Goal: Find contact information: Find contact information

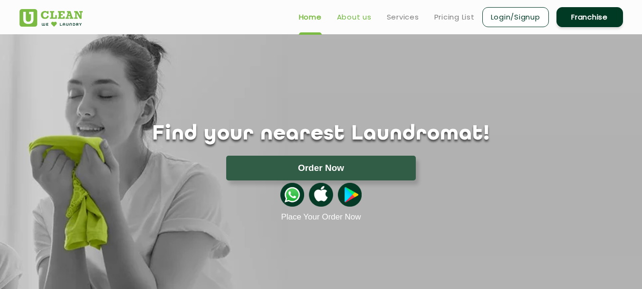
click at [358, 16] on link "About us" at bounding box center [354, 16] width 35 height 11
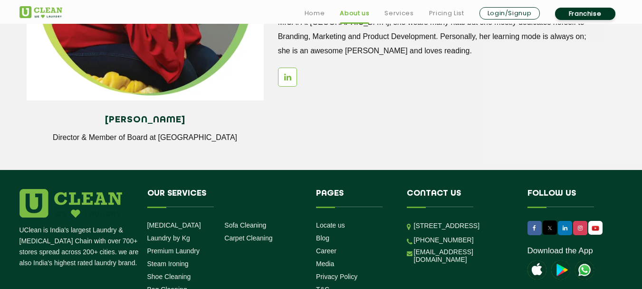
scroll to position [1331, 0]
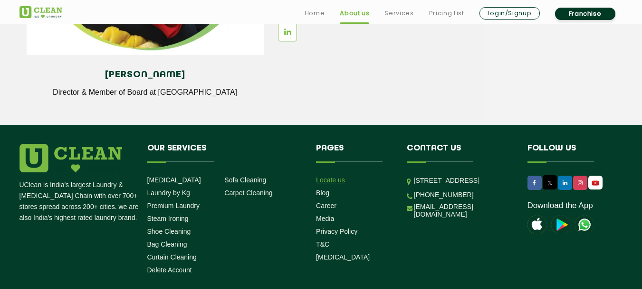
click at [339, 176] on link "Locate us" at bounding box center [330, 180] width 29 height 8
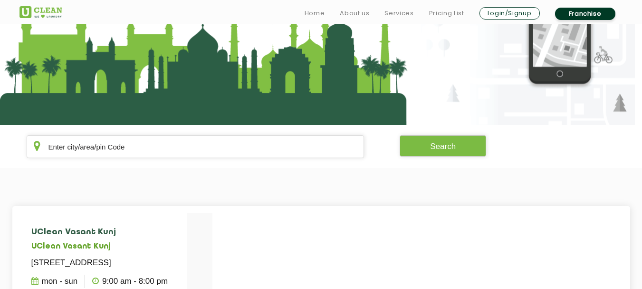
scroll to position [95, 0]
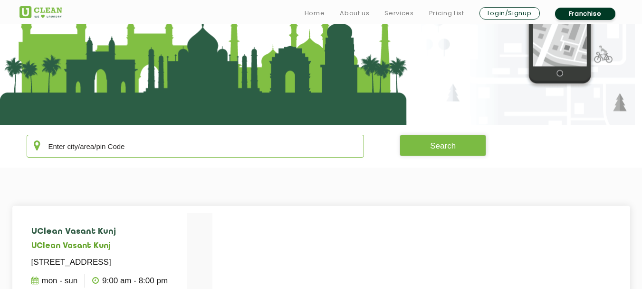
click at [118, 149] on input "text" at bounding box center [196, 146] width 338 height 23
paste input "302016"
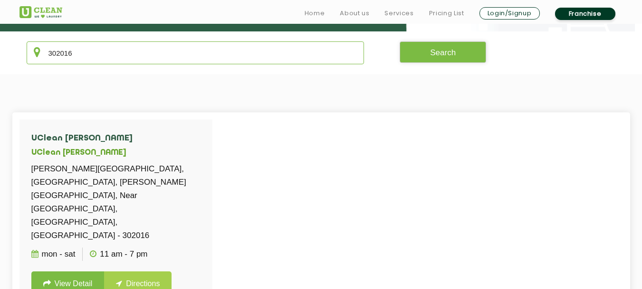
scroll to position [190, 0]
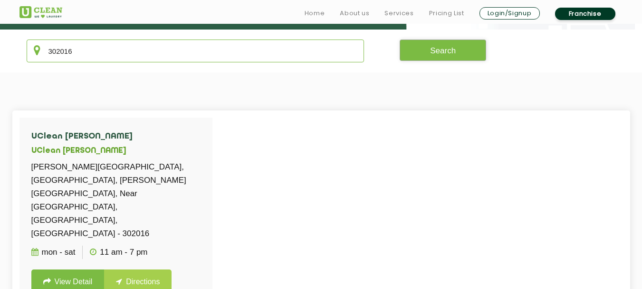
type input "302016"
click at [438, 55] on button "Search" at bounding box center [443, 49] width 87 height 21
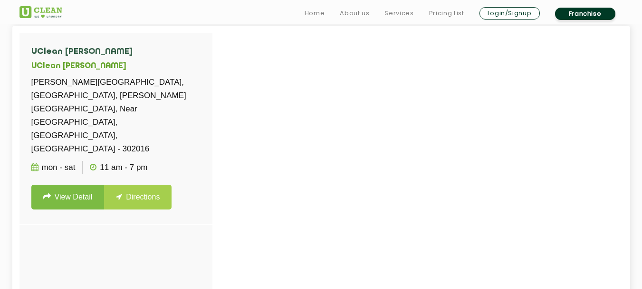
scroll to position [285, 0]
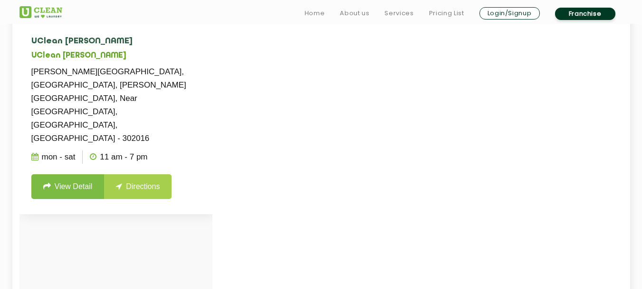
click at [62, 174] on link "View Detail" at bounding box center [67, 186] width 73 height 25
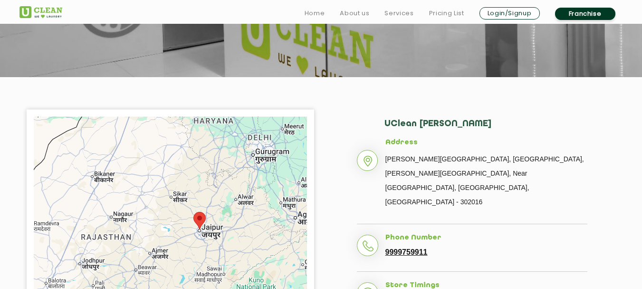
scroll to position [190, 0]
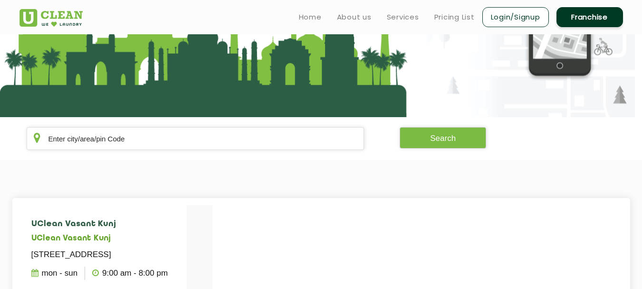
scroll to position [48, 0]
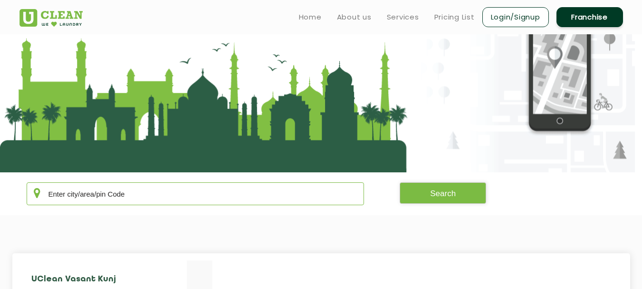
click at [98, 187] on input "text" at bounding box center [196, 193] width 338 height 23
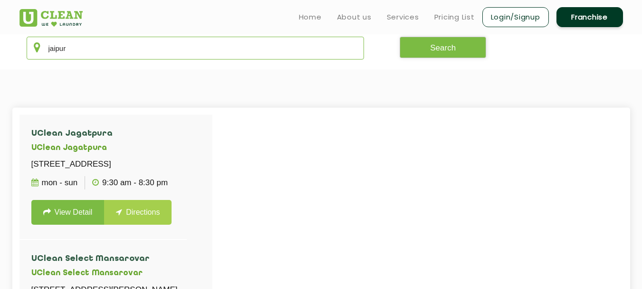
scroll to position [190, 0]
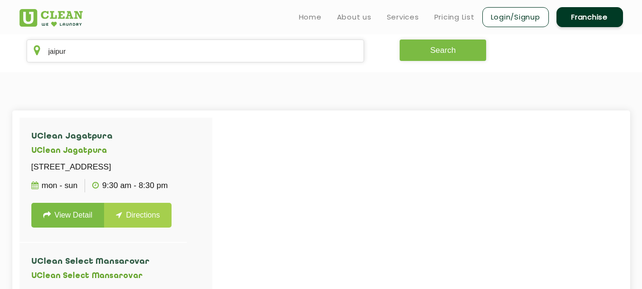
click at [450, 51] on button "Search" at bounding box center [443, 49] width 87 height 21
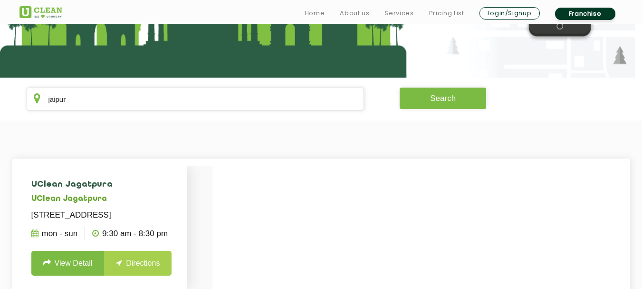
scroll to position [143, 0]
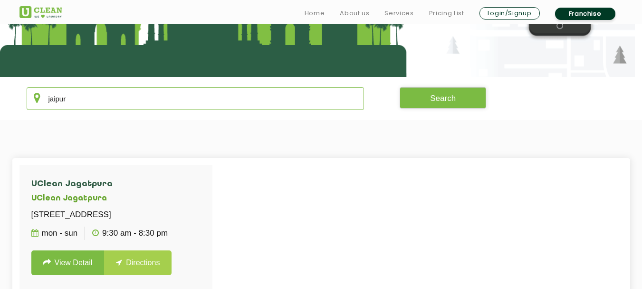
click at [244, 99] on input "jaipur" at bounding box center [196, 98] width 338 height 23
paste input "302016"
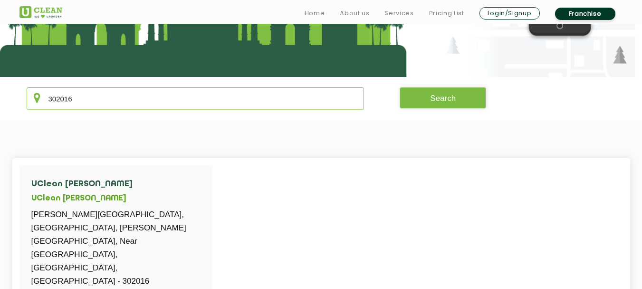
type input "302016"
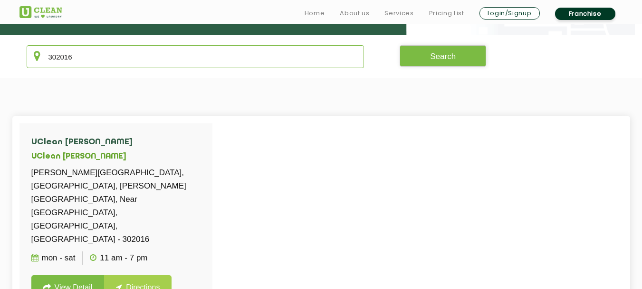
scroll to position [190, 0]
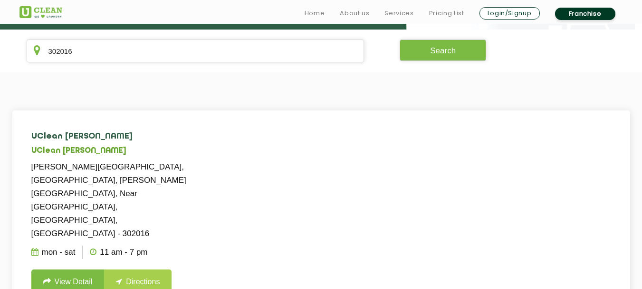
click at [77, 269] on link "View Detail" at bounding box center [67, 281] width 73 height 25
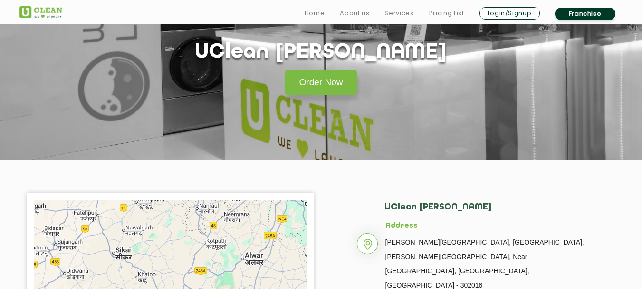
scroll to position [190, 0]
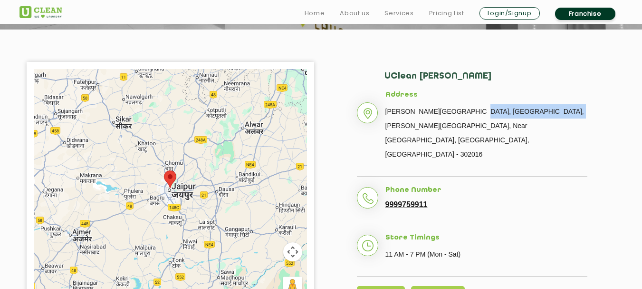
drag, startPoint x: 473, startPoint y: 112, endPoint x: 561, endPoint y: 112, distance: 87.9
click at [561, 112] on p "[PERSON_NAME][GEOGRAPHIC_DATA], [GEOGRAPHIC_DATA], [PERSON_NAME][GEOGRAPHIC_DAT…" at bounding box center [487, 132] width 202 height 57
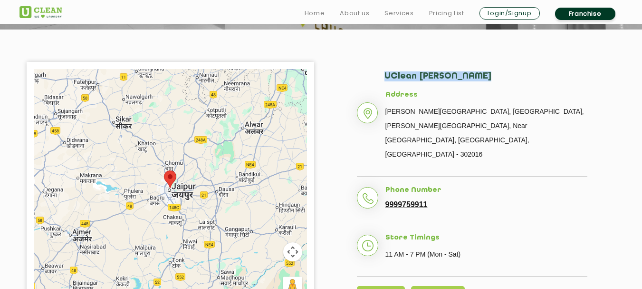
drag, startPoint x: 387, startPoint y: 76, endPoint x: 476, endPoint y: 78, distance: 89.4
click at [476, 78] on h2 "UClean [PERSON_NAME]" at bounding box center [486, 80] width 203 height 19
copy h2 "UClean [PERSON_NAME]"
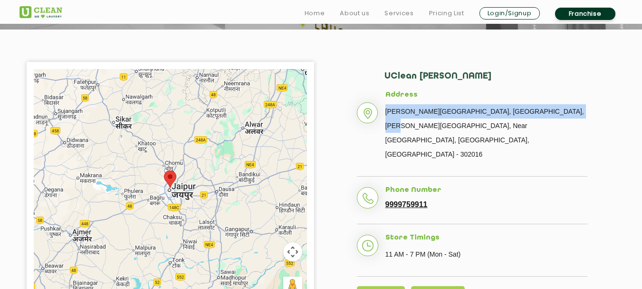
drag, startPoint x: 386, startPoint y: 111, endPoint x: 574, endPoint y: 112, distance: 187.8
click at [574, 112] on p "[PERSON_NAME][GEOGRAPHIC_DATA], [GEOGRAPHIC_DATA], [PERSON_NAME][GEOGRAPHIC_DAT…" at bounding box center [487, 132] width 202 height 57
copy p "[PERSON_NAME][GEOGRAPHIC_DATA], [GEOGRAPHIC_DATA], [PERSON_NAME][GEOGRAPHIC_DAT…"
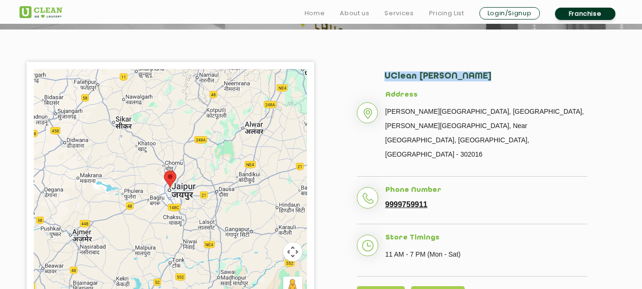
drag, startPoint x: 383, startPoint y: 75, endPoint x: 475, endPoint y: 78, distance: 92.3
click at [475, 78] on div "UClean [PERSON_NAME] Address [PERSON_NAME][GEOGRAPHIC_DATA], [GEOGRAPHIC_DATA][…" at bounding box center [472, 188] width 288 height 252
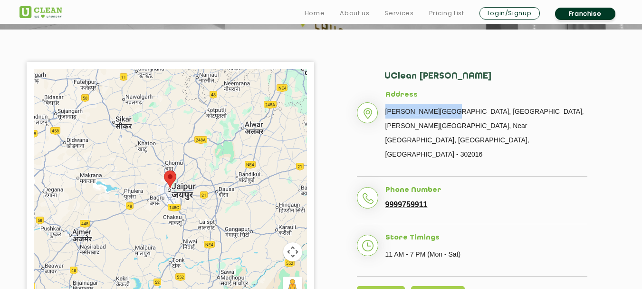
drag, startPoint x: 391, startPoint y: 113, endPoint x: 453, endPoint y: 116, distance: 61.9
click at [453, 116] on p "[PERSON_NAME][GEOGRAPHIC_DATA], [GEOGRAPHIC_DATA], [PERSON_NAME][GEOGRAPHIC_DAT…" at bounding box center [487, 132] width 202 height 57
copy p "[PERSON_NAME][GEOGRAPHIC_DATA]"
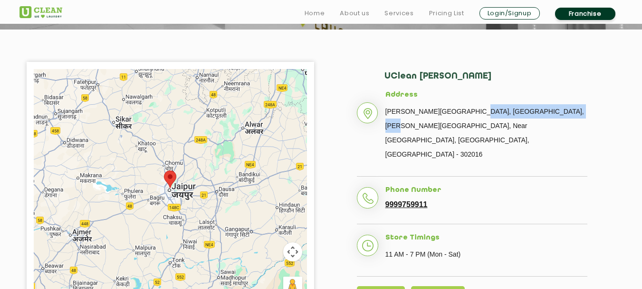
drag, startPoint x: 474, startPoint y: 109, endPoint x: 573, endPoint y: 109, distance: 99.3
click at [573, 109] on p "[PERSON_NAME][GEOGRAPHIC_DATA], [GEOGRAPHIC_DATA], [PERSON_NAME][GEOGRAPHIC_DAT…" at bounding box center [487, 132] width 202 height 57
copy p "[PERSON_NAME][GEOGRAPHIC_DATA]"
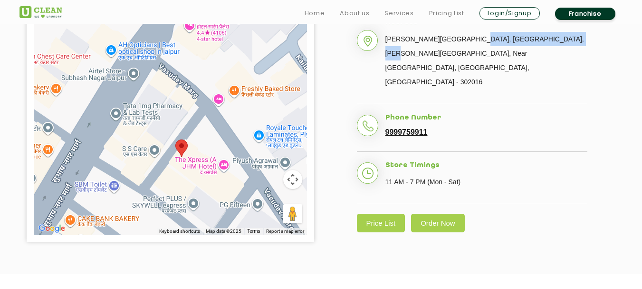
scroll to position [285, 0]
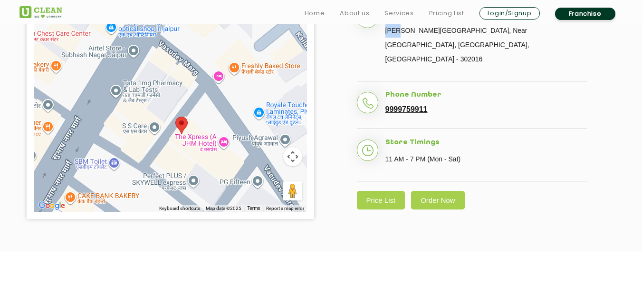
click at [175, 116] on area at bounding box center [175, 116] width 0 height 0
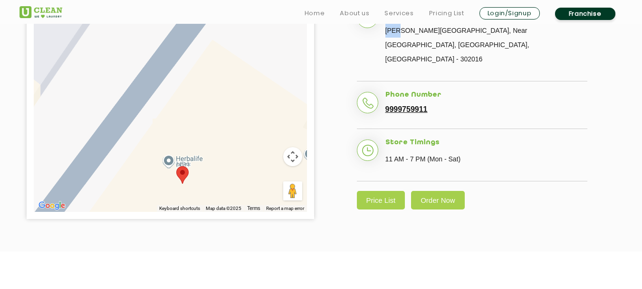
click at [184, 160] on div "To navigate, press the arrow keys." at bounding box center [170, 93] width 273 height 238
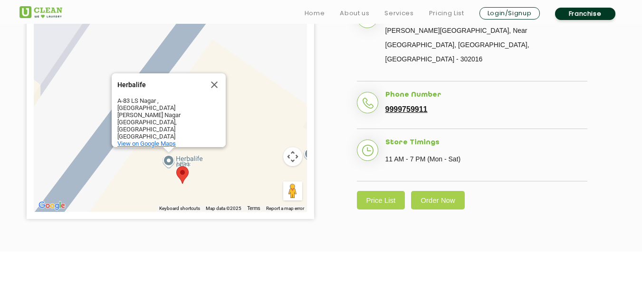
click at [157, 140] on span "View on Google Maps" at bounding box center [146, 143] width 58 height 7
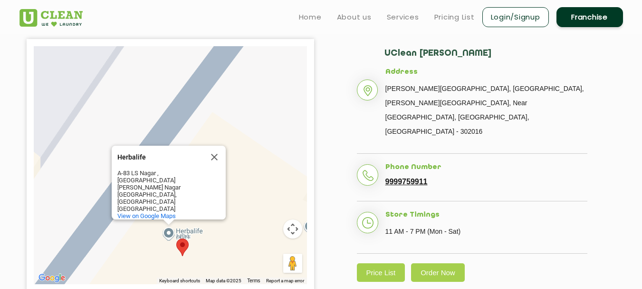
scroll to position [143, 0]
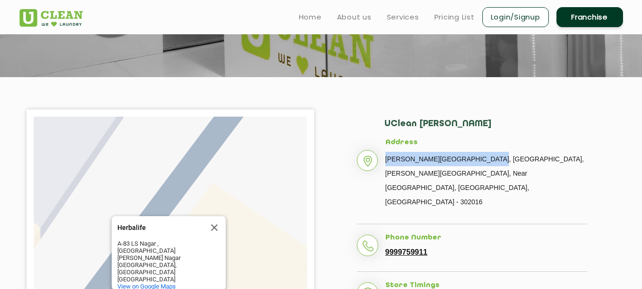
drag, startPoint x: 389, startPoint y: 160, endPoint x: 493, endPoint y: 159, distance: 103.6
click at [493, 159] on p "[PERSON_NAME][GEOGRAPHIC_DATA], [GEOGRAPHIC_DATA], [PERSON_NAME][GEOGRAPHIC_DAT…" at bounding box center [487, 180] width 202 height 57
click at [463, 157] on p "[PERSON_NAME][GEOGRAPHIC_DATA], [GEOGRAPHIC_DATA], [PERSON_NAME][GEOGRAPHIC_DAT…" at bounding box center [487, 180] width 202 height 57
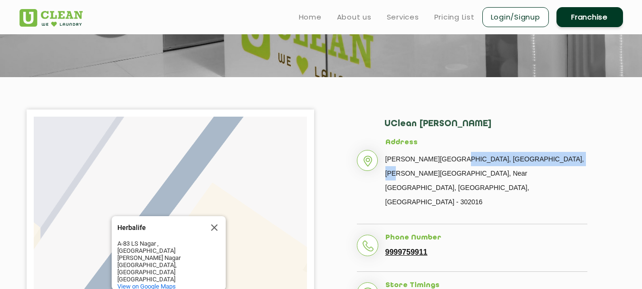
drag, startPoint x: 458, startPoint y: 158, endPoint x: 572, endPoint y: 155, distance: 114.6
click at [572, 155] on p "[PERSON_NAME][GEOGRAPHIC_DATA], [GEOGRAPHIC_DATA], [PERSON_NAME][GEOGRAPHIC_DAT…" at bounding box center [487, 180] width 202 height 57
copy p "B-9, [PERSON_NAME] Nagar Shopping Cente"
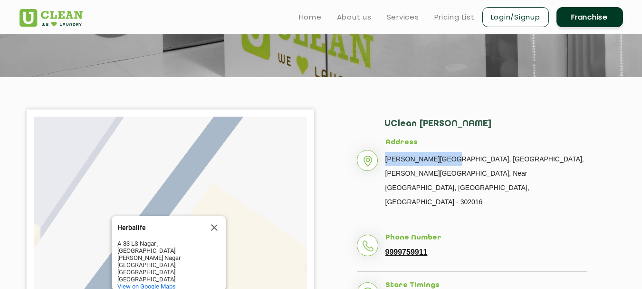
drag, startPoint x: 387, startPoint y: 157, endPoint x: 455, endPoint y: 158, distance: 68.0
click at [455, 158] on p "[PERSON_NAME][GEOGRAPHIC_DATA], [GEOGRAPHIC_DATA], [PERSON_NAME][GEOGRAPHIC_DAT…" at bounding box center [487, 180] width 202 height 57
copy p "[PERSON_NAME][GEOGRAPHIC_DATA]"
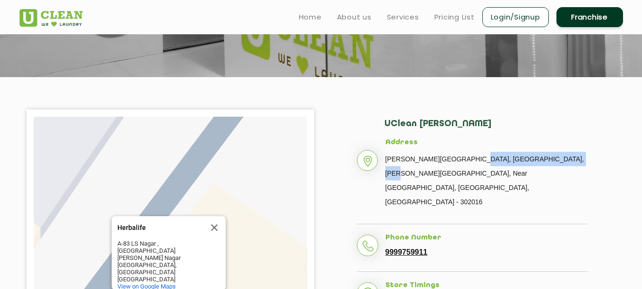
drag, startPoint x: 472, startPoint y: 159, endPoint x: 574, endPoint y: 160, distance: 101.7
click at [574, 160] on p "[PERSON_NAME][GEOGRAPHIC_DATA], [GEOGRAPHIC_DATA], [PERSON_NAME][GEOGRAPHIC_DAT…" at bounding box center [487, 180] width 202 height 57
copy p "[PERSON_NAME][GEOGRAPHIC_DATA]"
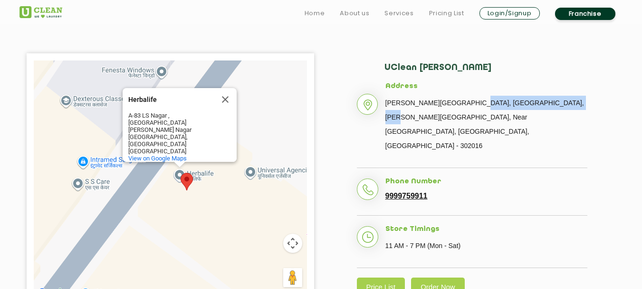
scroll to position [238, 0]
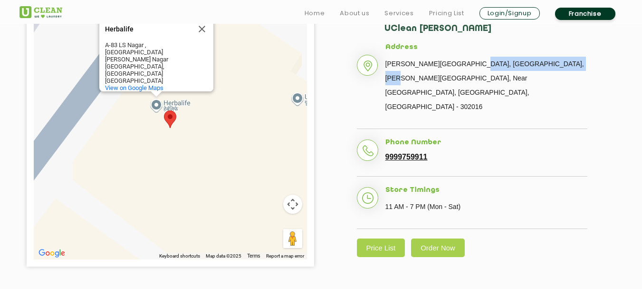
click at [164, 110] on area at bounding box center [164, 110] width 0 height 0
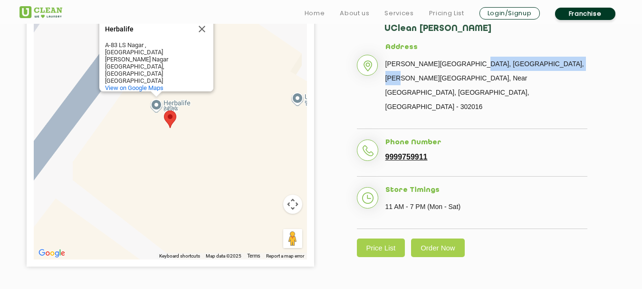
click at [81, 143] on div "To navigate, press the arrow keys. Herbalife Herbalife [STREET_ADDRESS][PERSON_…" at bounding box center [170, 140] width 273 height 238
drag, startPoint x: 202, startPoint y: 35, endPoint x: 201, endPoint y: 40, distance: 4.8
click at [201, 35] on button "Close" at bounding box center [202, 29] width 23 height 23
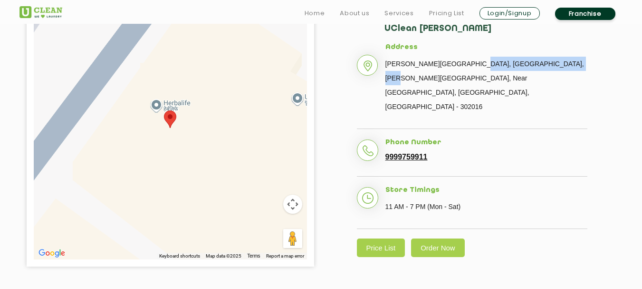
click at [164, 110] on area at bounding box center [164, 110] width 0 height 0
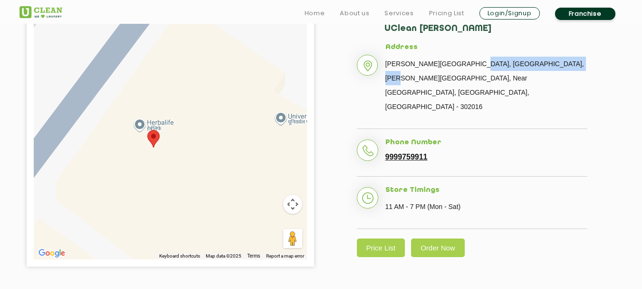
drag, startPoint x: 243, startPoint y: 130, endPoint x: 249, endPoint y: 160, distance: 30.4
click at [249, 160] on div at bounding box center [170, 140] width 273 height 238
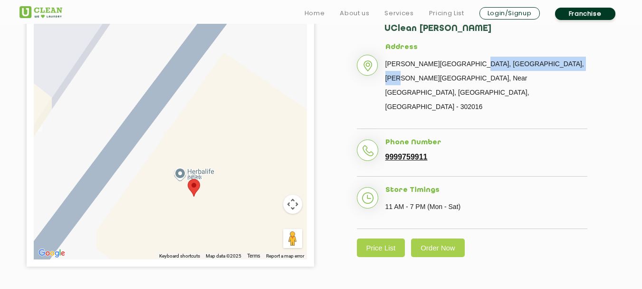
drag, startPoint x: 226, startPoint y: 224, endPoint x: 218, endPoint y: 220, distance: 8.9
click at [218, 220] on div at bounding box center [170, 140] width 273 height 238
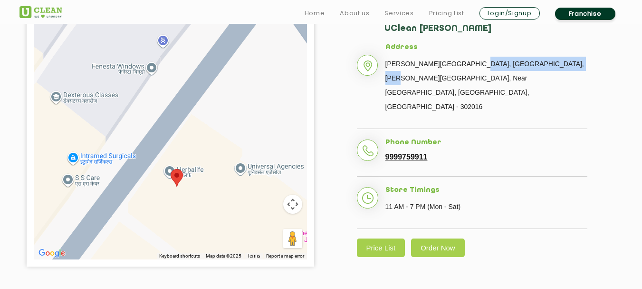
drag, startPoint x: 110, startPoint y: 180, endPoint x: 128, endPoint y: 192, distance: 21.6
click at [128, 192] on div at bounding box center [170, 140] width 273 height 238
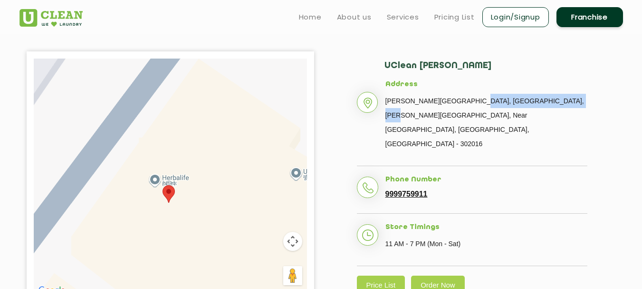
scroll to position [190, 0]
